Goal: Task Accomplishment & Management: Complete application form

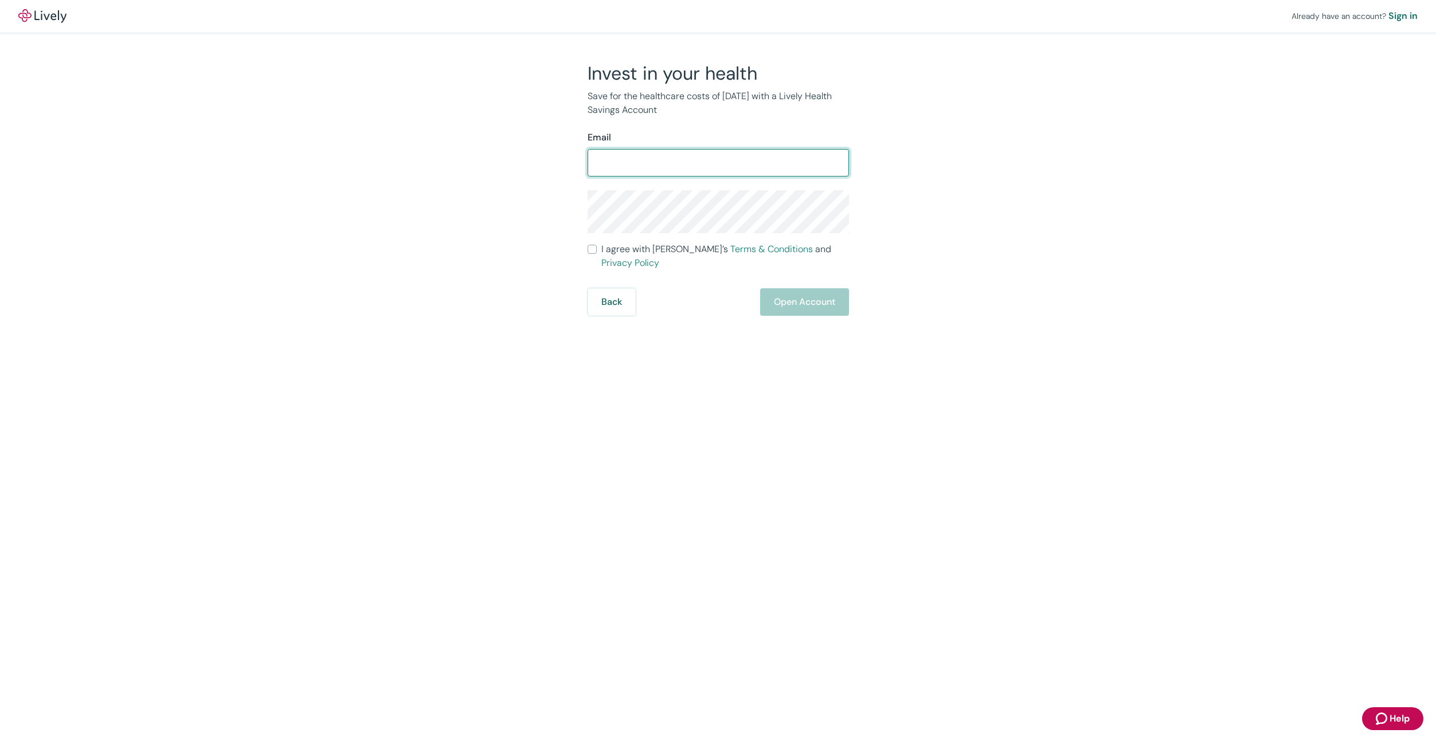
click at [849, 163] on div at bounding box center [849, 163] width 0 height 0
type input "[EMAIL_ADDRESS][DOMAIN_NAME]"
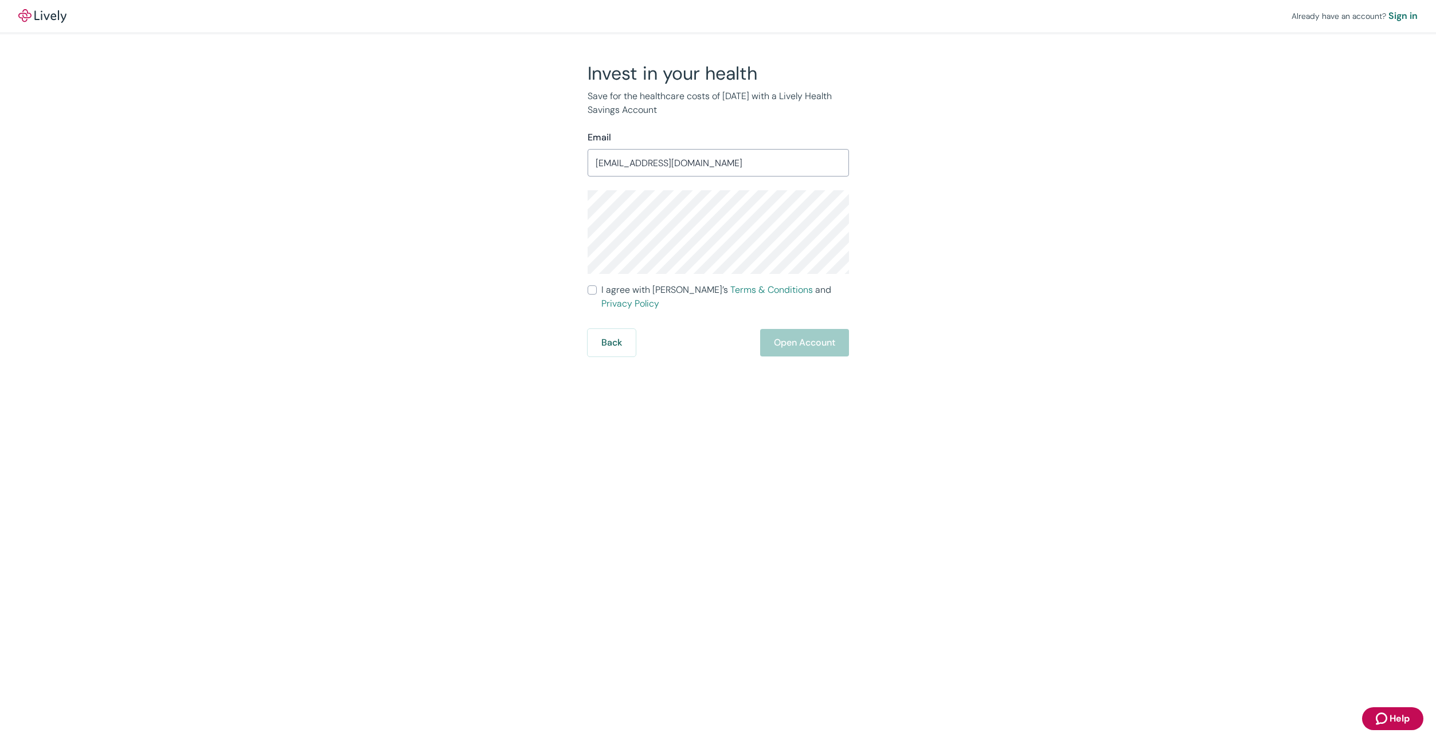
click at [464, 210] on div "Invest in your health Save for the healthcare costs of [DATE] with a Lively Hea…" at bounding box center [711, 209] width 550 height 295
click at [849, 163] on div at bounding box center [849, 163] width 0 height 0
click at [945, 269] on div "Invest in your health Save for the healthcare costs of [DATE] with a Lively Hea…" at bounding box center [711, 209] width 550 height 295
click at [587, 291] on input "I agree with Lively’s Terms & Conditions and Privacy Policy" at bounding box center [591, 289] width 9 height 9
checkbox input "true"
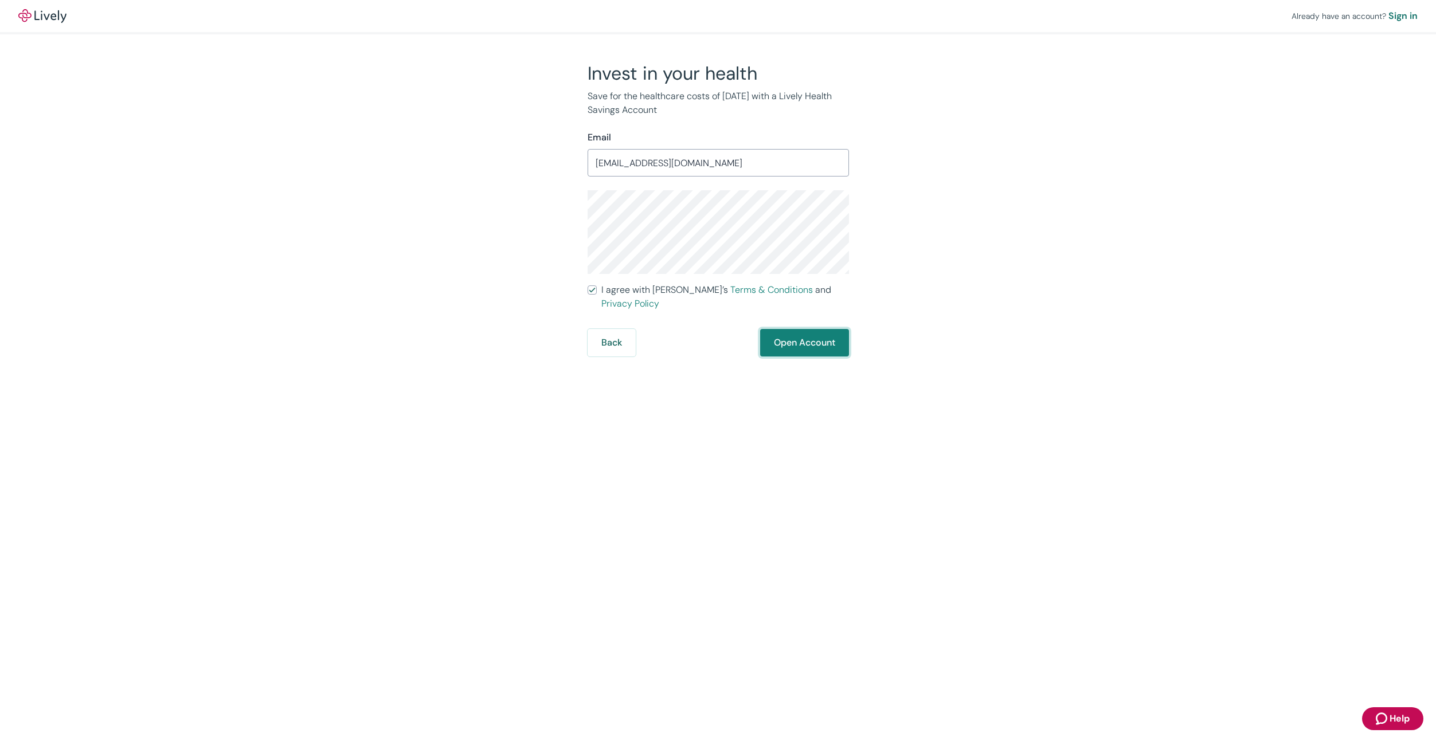
click at [779, 329] on button "Open Account" at bounding box center [804, 343] width 89 height 28
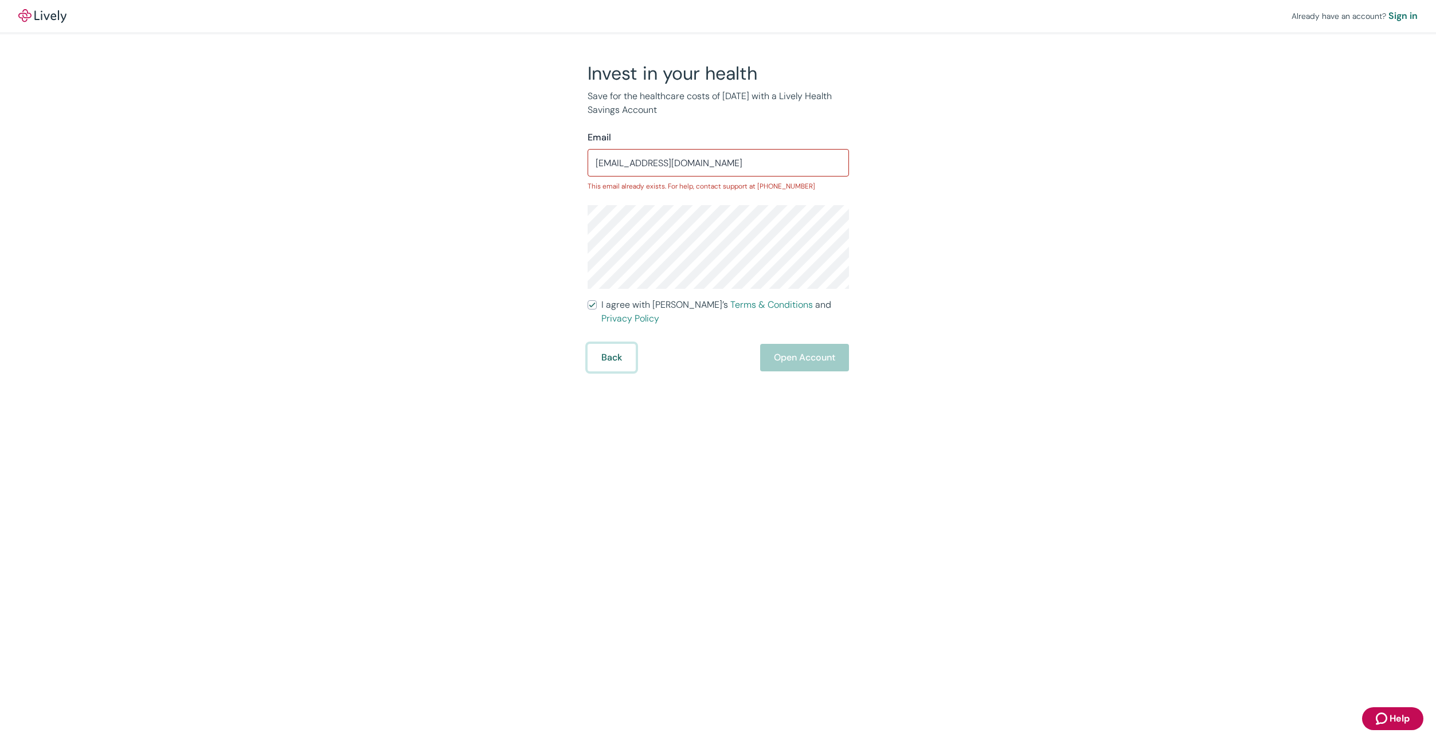
click at [620, 344] on button "Back" at bounding box center [611, 358] width 48 height 28
